Goal: Check status: Check status

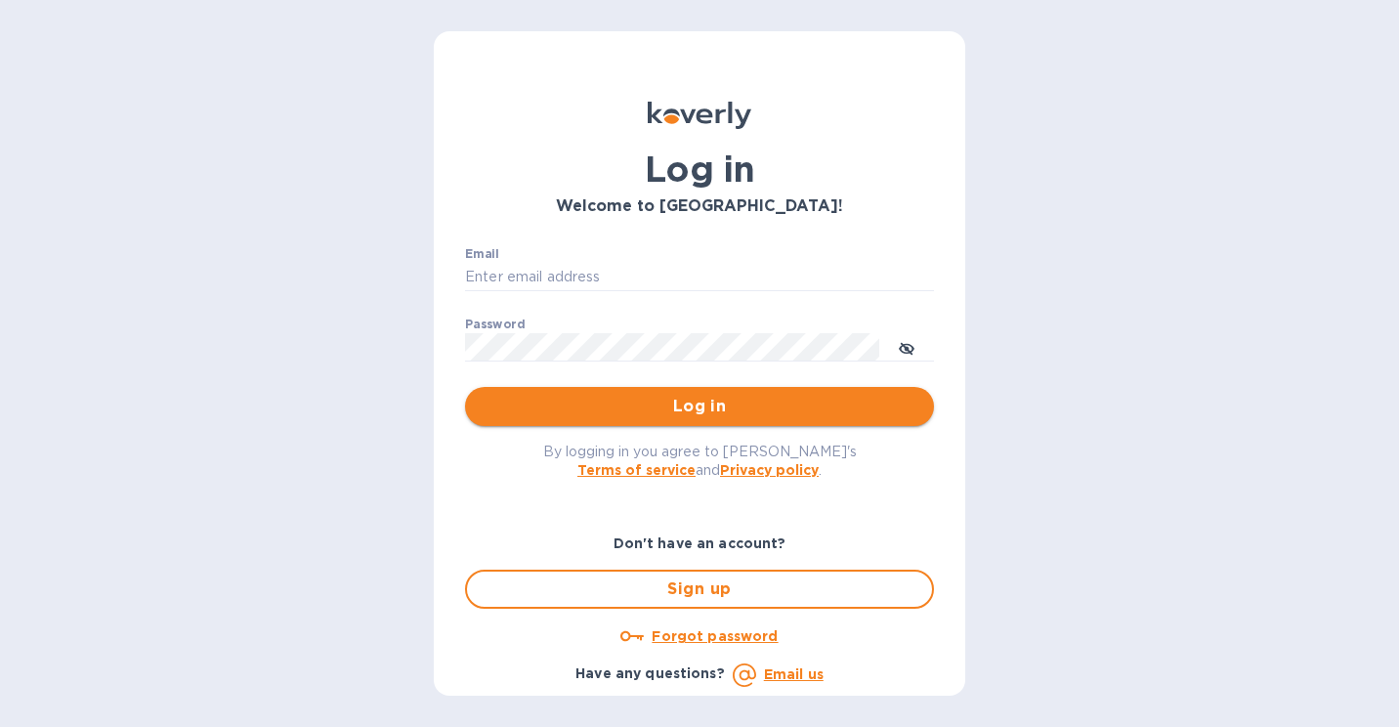
type input "zalman@shefasupply.com"
click at [614, 422] on button "Log in" at bounding box center [699, 406] width 469 height 39
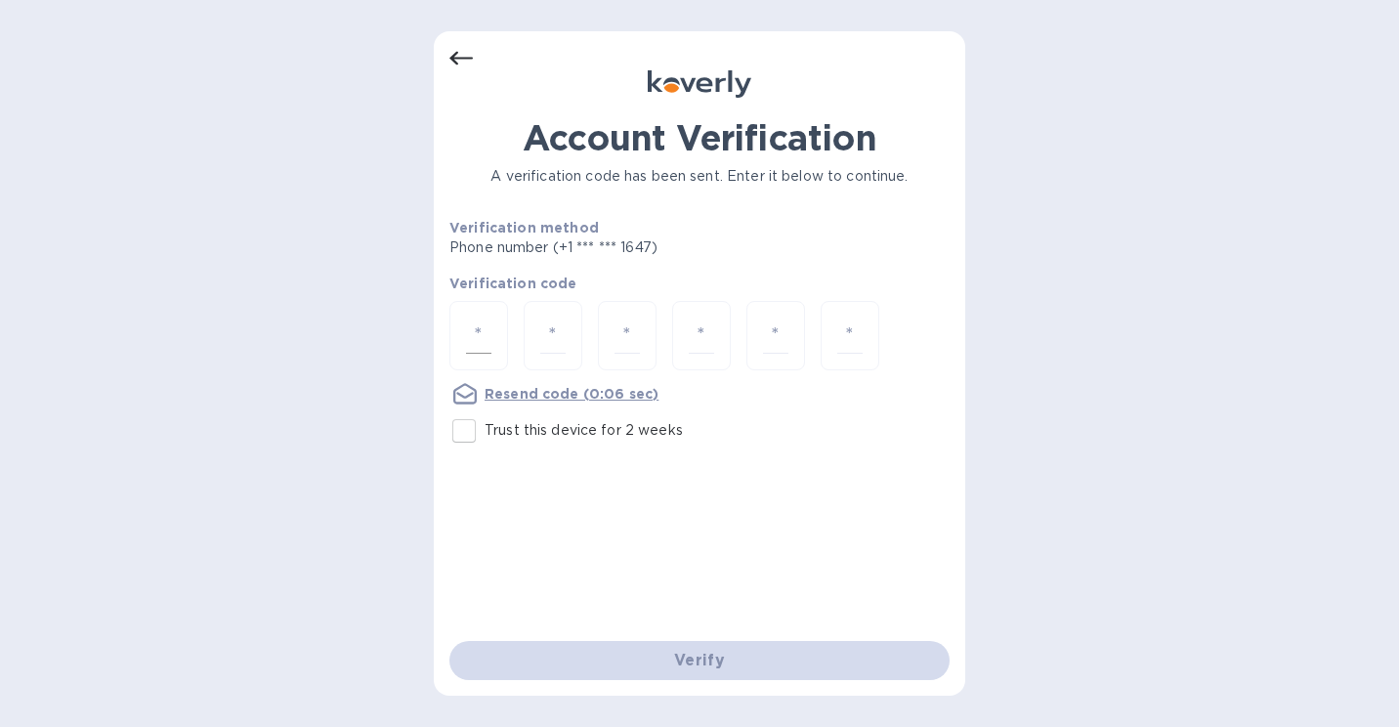
click at [497, 327] on div at bounding box center [479, 335] width 59 height 69
paste input "1"
type input "1"
type input "2"
type input "1"
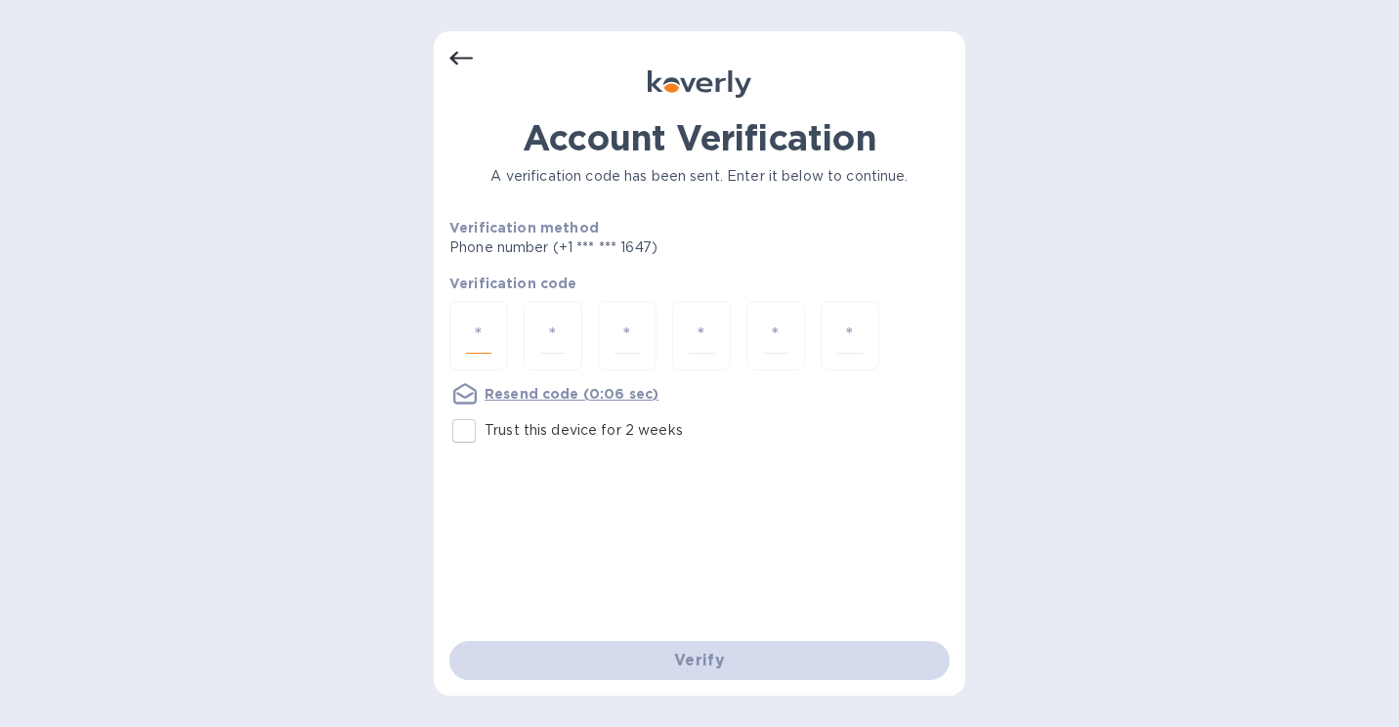
type input "1"
type input "3"
type input "5"
